Goal: Task Accomplishment & Management: Complete application form

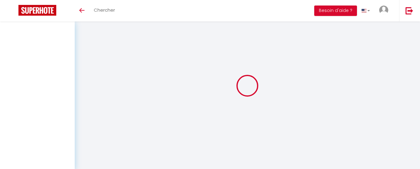
select select
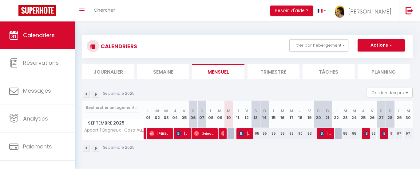
select select
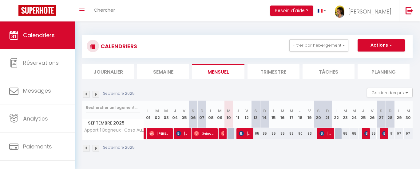
select select
click at [222, 136] on span "[PERSON_NAME]" at bounding box center [222, 134] width 3 height 12
select select "OK"
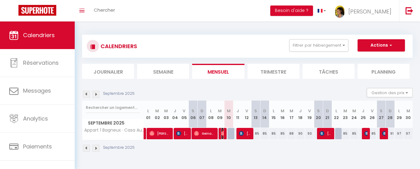
select select "0"
select select "1"
select select
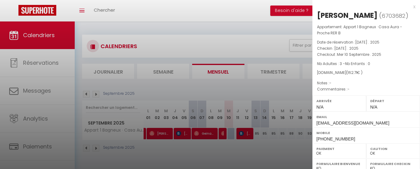
click at [337, 16] on div "[PERSON_NAME]" at bounding box center [347, 15] width 61 height 10
copy div "[PERSON_NAME] ( 6703682 )"
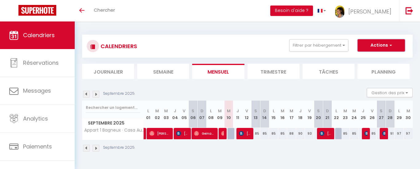
click at [378, 49] on button "Actions" at bounding box center [381, 45] width 47 height 12
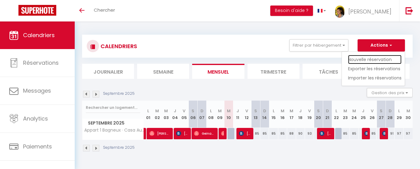
click at [376, 62] on link "Nouvelle réservation" at bounding box center [375, 59] width 54 height 9
select select
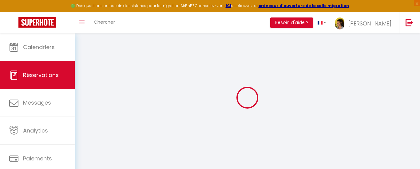
select select
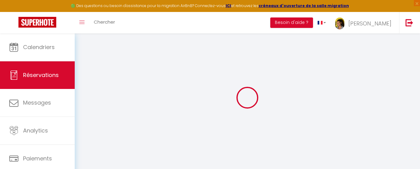
select select
checkbox input "false"
select select
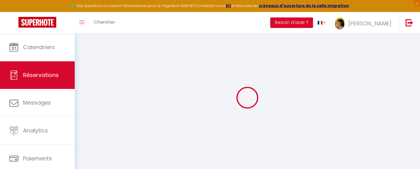
select select
checkbox input "false"
select select
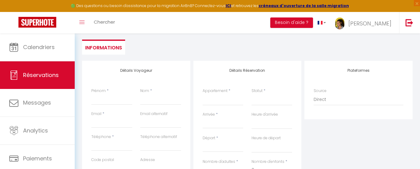
scroll to position [72, 0]
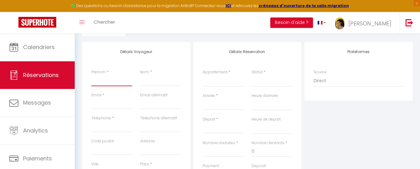
click at [123, 82] on input "Prénom" at bounding box center [111, 80] width 41 height 11
paste input "Saadia Lasfar (6703682)"
type input "Saadia Lasfar (6703682)"
select select
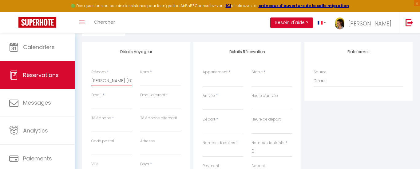
select select
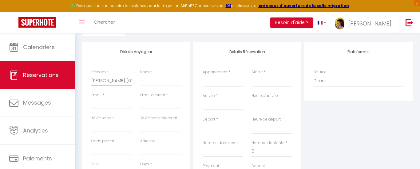
checkbox input "false"
click at [115, 81] on input "Saadia Lasfar (6703682)" at bounding box center [111, 80] width 41 height 11
drag, startPoint x: 109, startPoint y: 81, endPoint x: 200, endPoint y: 80, distance: 90.7
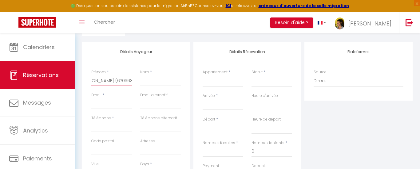
click at [200, 80] on div "Détails Voyageur Prénom * Saadia Lasfar (6703682) Nom * Email * Email alternati…" at bounding box center [248, 152] width 334 height 220
type input "[PERSON_NAME]"
select select
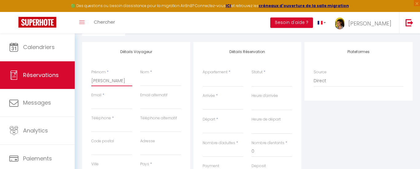
select select
checkbox input "false"
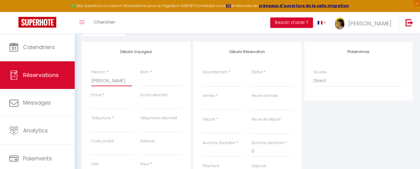
scroll to position [0, 0]
click at [112, 79] on input "[PERSON_NAME]" at bounding box center [111, 80] width 41 height 11
type input "Saadia"
select select
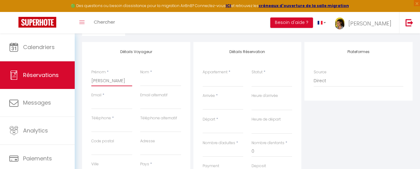
select select
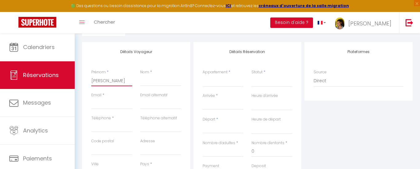
select select
checkbox input "false"
type input "Saadia"
click at [164, 80] on input "Nom" at bounding box center [160, 80] width 41 height 11
paste input "Lasfar"
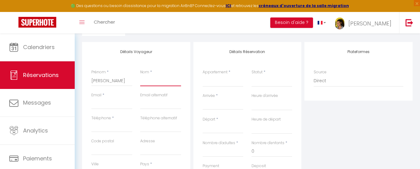
type input "Lasfar"
select select
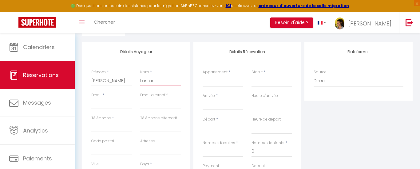
select select
checkbox input "false"
type input "Lasfar"
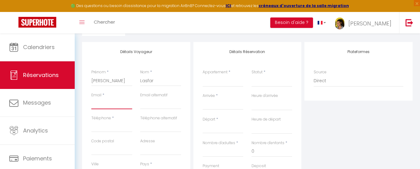
click at [110, 105] on input "Email client" at bounding box center [111, 103] width 41 height 11
type input "e"
select select
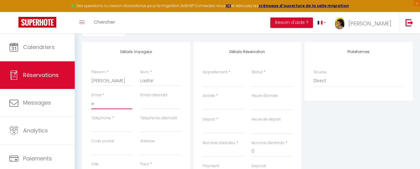
select select
checkbox input "false"
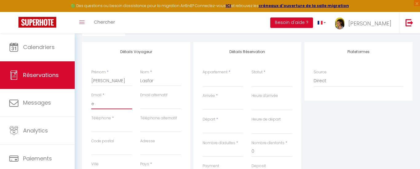
type input "el"
select select
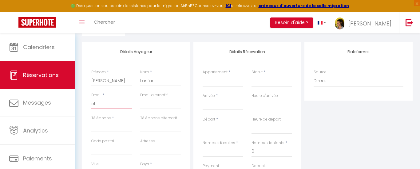
select select
checkbox input "false"
type input "elo"
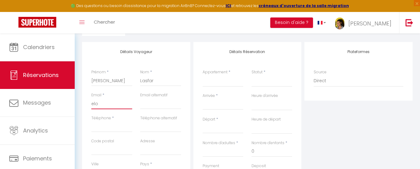
select select
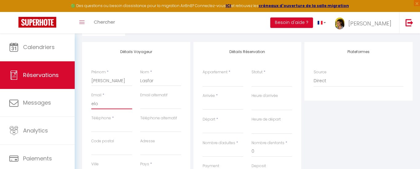
select select
checkbox input "false"
type input "elod"
select select
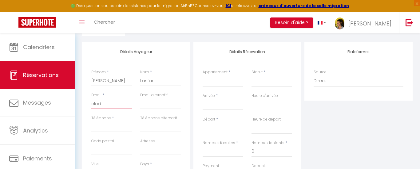
select select
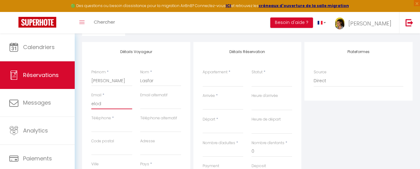
select select
checkbox input "false"
type input "elodi"
select select
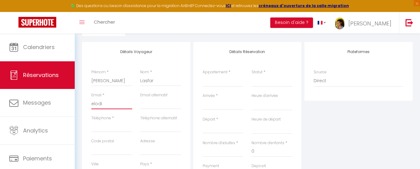
select select
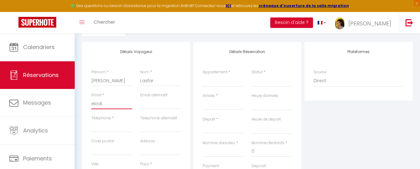
checkbox input "false"
type input "elodie"
select select
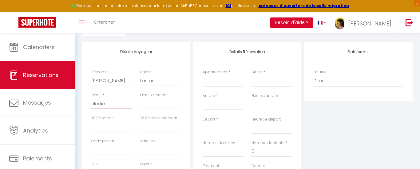
select select
checkbox input "false"
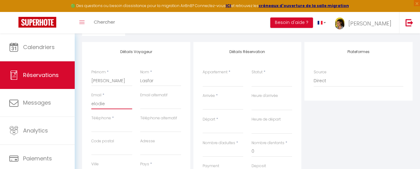
type input "elodiedenascimento@gmail.com"
type input "0621234664"
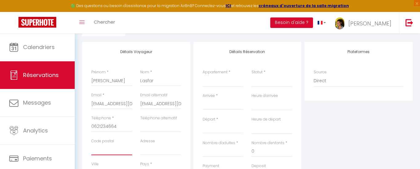
type input "95470"
type input "10 Square Jean Bart"
type input "FOSSES"
select select "FR"
select select
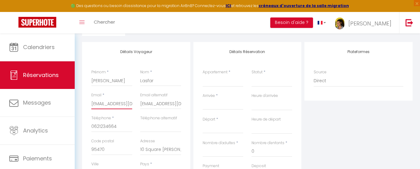
select select
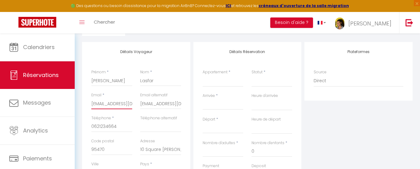
checkbox input "false"
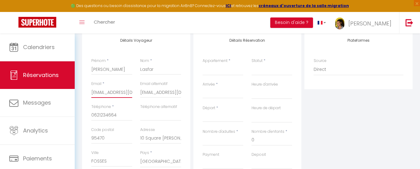
scroll to position [63, 0]
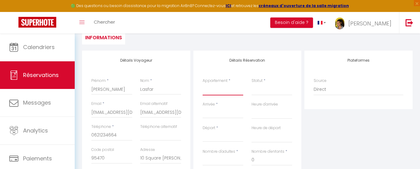
click at [227, 93] on select "La Perle de Laigneville (60) Movie Prestige - Laigneville (60) L'écrin des Bois…" at bounding box center [223, 90] width 41 height 12
select select "70613"
click at [203, 84] on select "La Perle de Laigneville (60) Movie Prestige - Laigneville (60) L'écrin des Bois…" at bounding box center [223, 90] width 41 height 12
select select
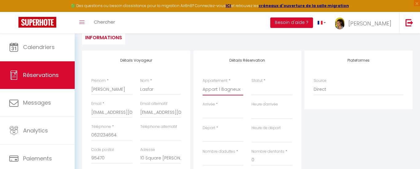
select select
checkbox input "false"
click at [219, 116] on input "Arrivée" at bounding box center [223, 114] width 41 height 8
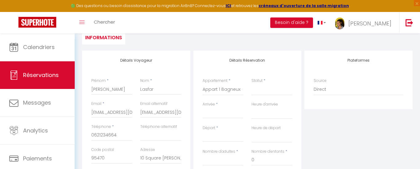
select select
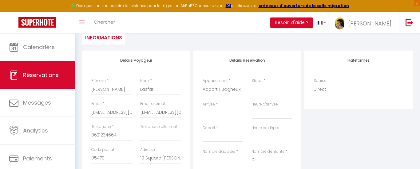
checkbox input "false"
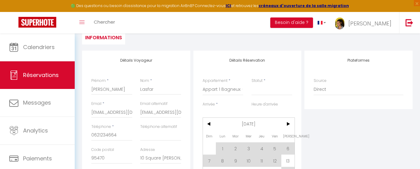
click at [220, 115] on input "Arrivée" at bounding box center [223, 114] width 41 height 8
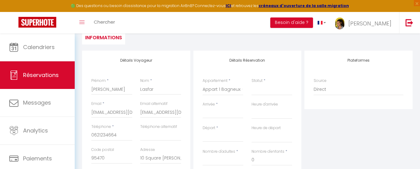
click at [220, 115] on input "Arrivée" at bounding box center [223, 114] width 41 height 8
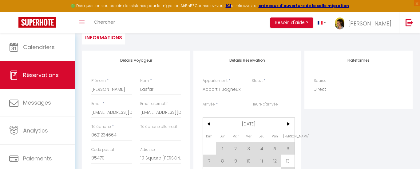
scroll to position [101, 0]
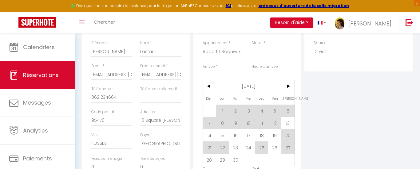
click at [252, 124] on span "10" at bounding box center [248, 123] width 13 height 12
click at [250, 122] on div "Nombre d'enfants * 0" at bounding box center [271, 122] width 49 height 23
select select
type input "Mer 10 Septembre 2025"
select select
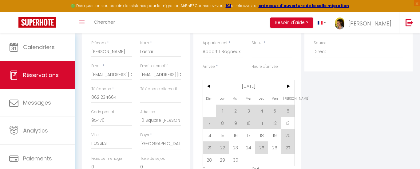
type input "Jeu 11 Septembre 2025"
select select
checkbox input "false"
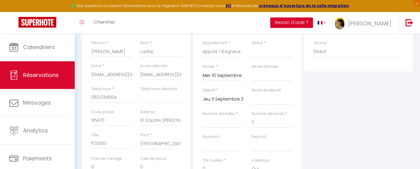
click at [250, 123] on div "Nombre d'enfants * 0" at bounding box center [271, 122] width 49 height 23
click at [232, 127] on input "Nombre d'adultes" at bounding box center [223, 122] width 41 height 11
type input "3"
select select
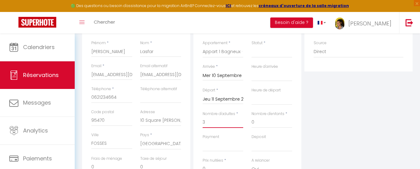
select select
checkbox input "false"
select select
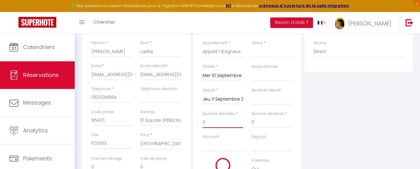
select select
checkbox input "false"
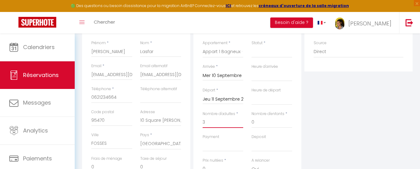
type input "3"
click at [316, 88] on div "Plateformes Source Direct Airbnb.com Booking.com Chalet montagne Expedia Gite d…" at bounding box center [358, 123] width 111 height 220
click at [280, 49] on select "Confirmé Non Confirmé Annulé Annulé par le voyageur No Show Request" at bounding box center [272, 52] width 41 height 12
select select "1"
click at [252, 46] on select "Confirmé Non Confirmé Annulé Annulé par le voyageur No Show Request" at bounding box center [272, 52] width 41 height 12
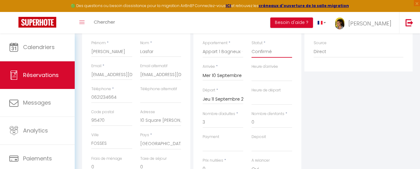
select select
checkbox input "false"
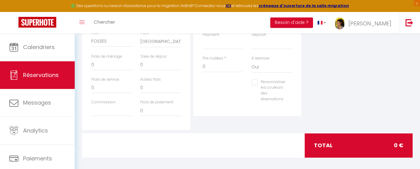
scroll to position [207, 0]
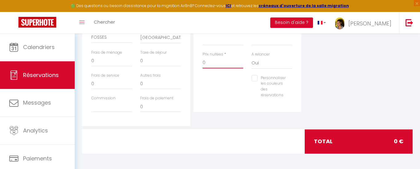
drag, startPoint x: 224, startPoint y: 66, endPoint x: 156, endPoint y: 66, distance: 68.0
click at [156, 66] on div "Détails Voyageur Prénom * Saadia Nom * Lasfar Email * elodiedenascimento@gmail.…" at bounding box center [248, 17] width 334 height 220
type input "01"
select select
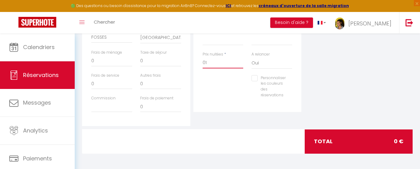
select select
checkbox input "false"
type input "010"
select select
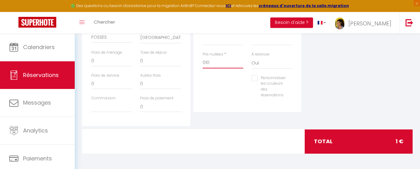
select select
checkbox input "false"
type input "0103"
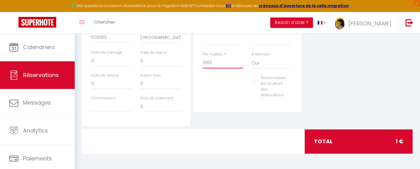
select select
checkbox input "false"
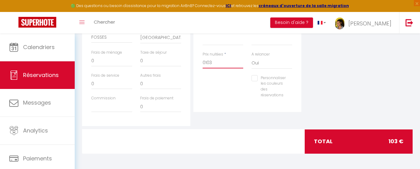
type input "010"
select select
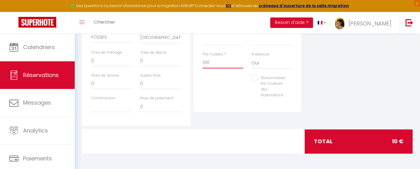
checkbox input "false"
type input "01"
select select
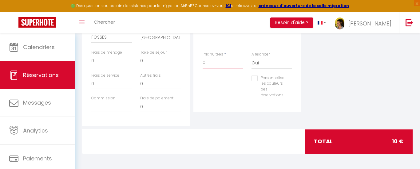
select select
checkbox input "false"
type input "0"
select select
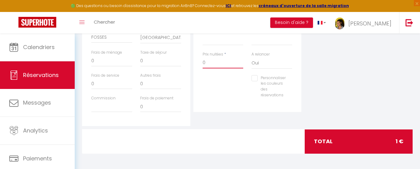
select select
click at [364, 98] on div "Plateformes Source Direct Airbnb.com Booking.com Chalet montagne Expedia Gite d…" at bounding box center [358, 17] width 111 height 220
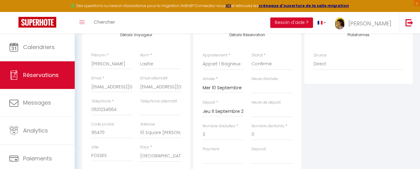
scroll to position [0, 0]
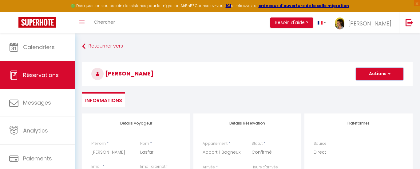
click at [379, 75] on button "Actions" at bounding box center [379, 74] width 47 height 12
click at [366, 89] on link "Enregistrer" at bounding box center [373, 88] width 49 height 8
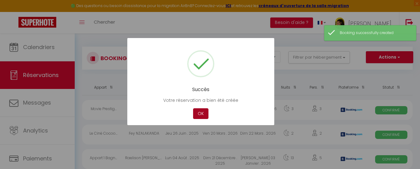
click at [200, 116] on button "OK" at bounding box center [200, 114] width 15 height 11
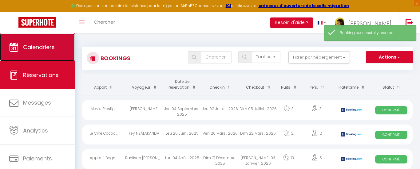
click at [51, 48] on span "Calendriers" at bounding box center [39, 47] width 32 height 8
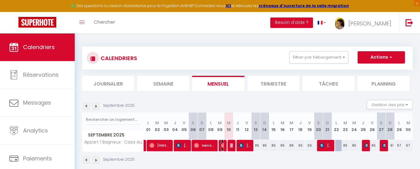
click at [223, 149] on span "[PERSON_NAME]" at bounding box center [222, 146] width 3 height 12
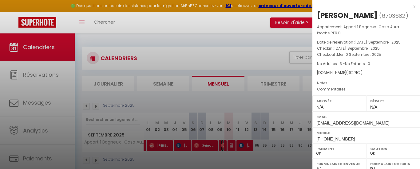
scroll to position [123, 0]
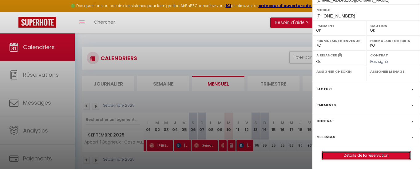
click at [356, 156] on link "Détails de la réservation" at bounding box center [366, 156] width 89 height 8
